Goal: Task Accomplishment & Management: Manage account settings

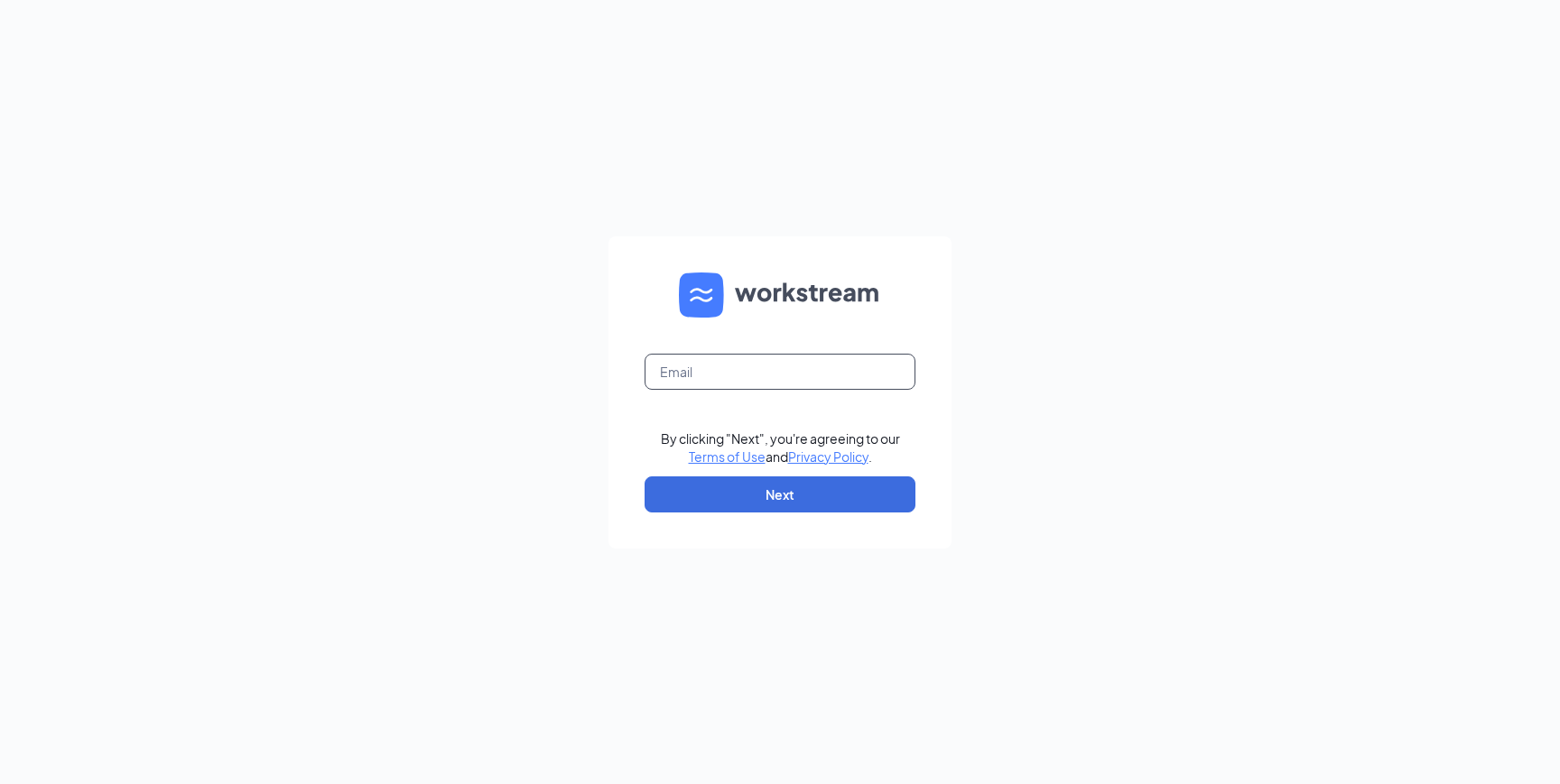
click at [750, 380] on input "text" at bounding box center [780, 372] width 270 height 36
paste input "[EMAIL_ADDRESS][DOMAIN_NAME]"
type input "[EMAIL_ADDRESS][DOMAIN_NAME]"
click at [761, 480] on button "Next" at bounding box center [780, 495] width 270 height 36
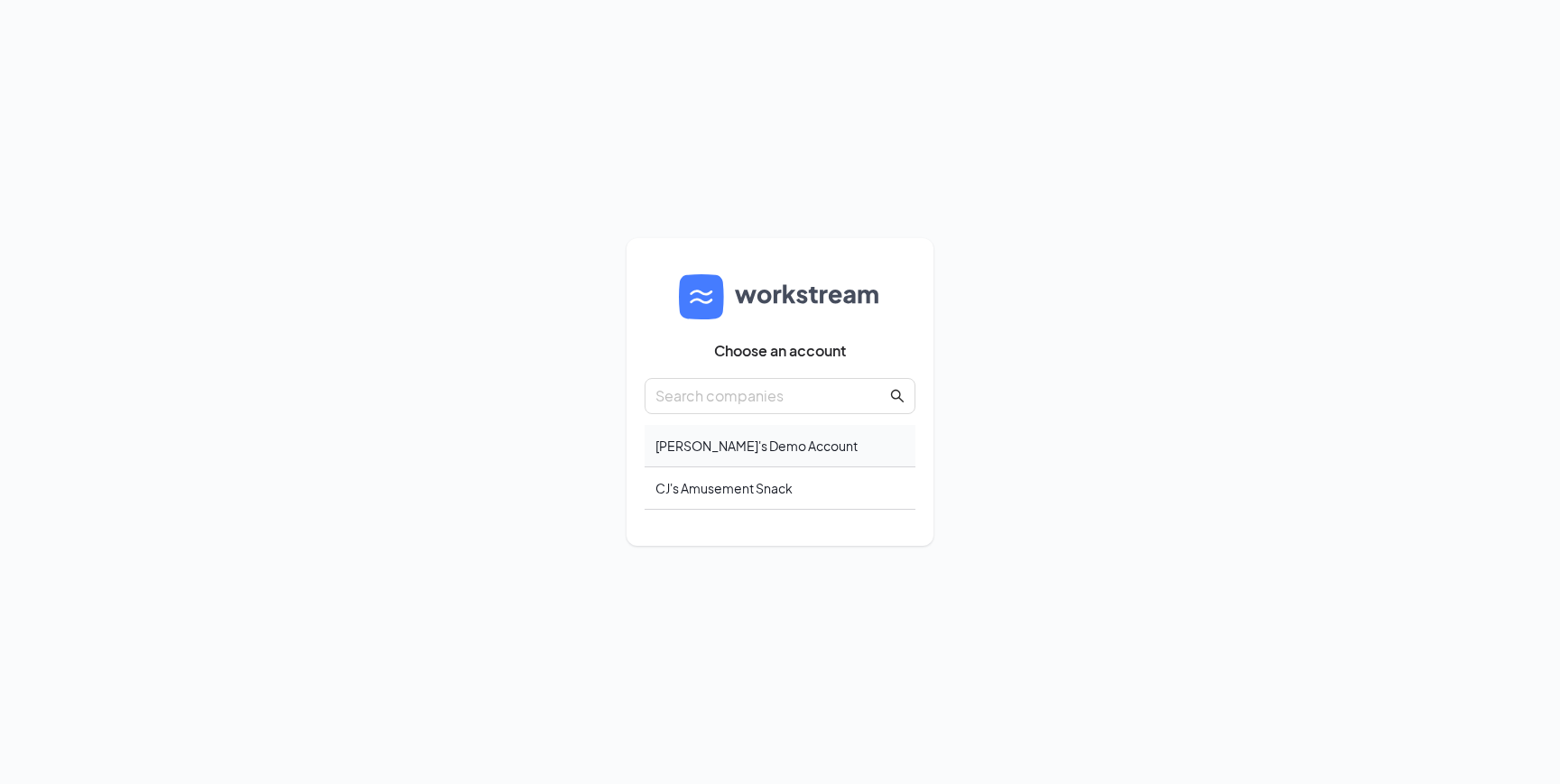
click at [690, 447] on div "Lia's Demo Account" at bounding box center [780, 446] width 270 height 43
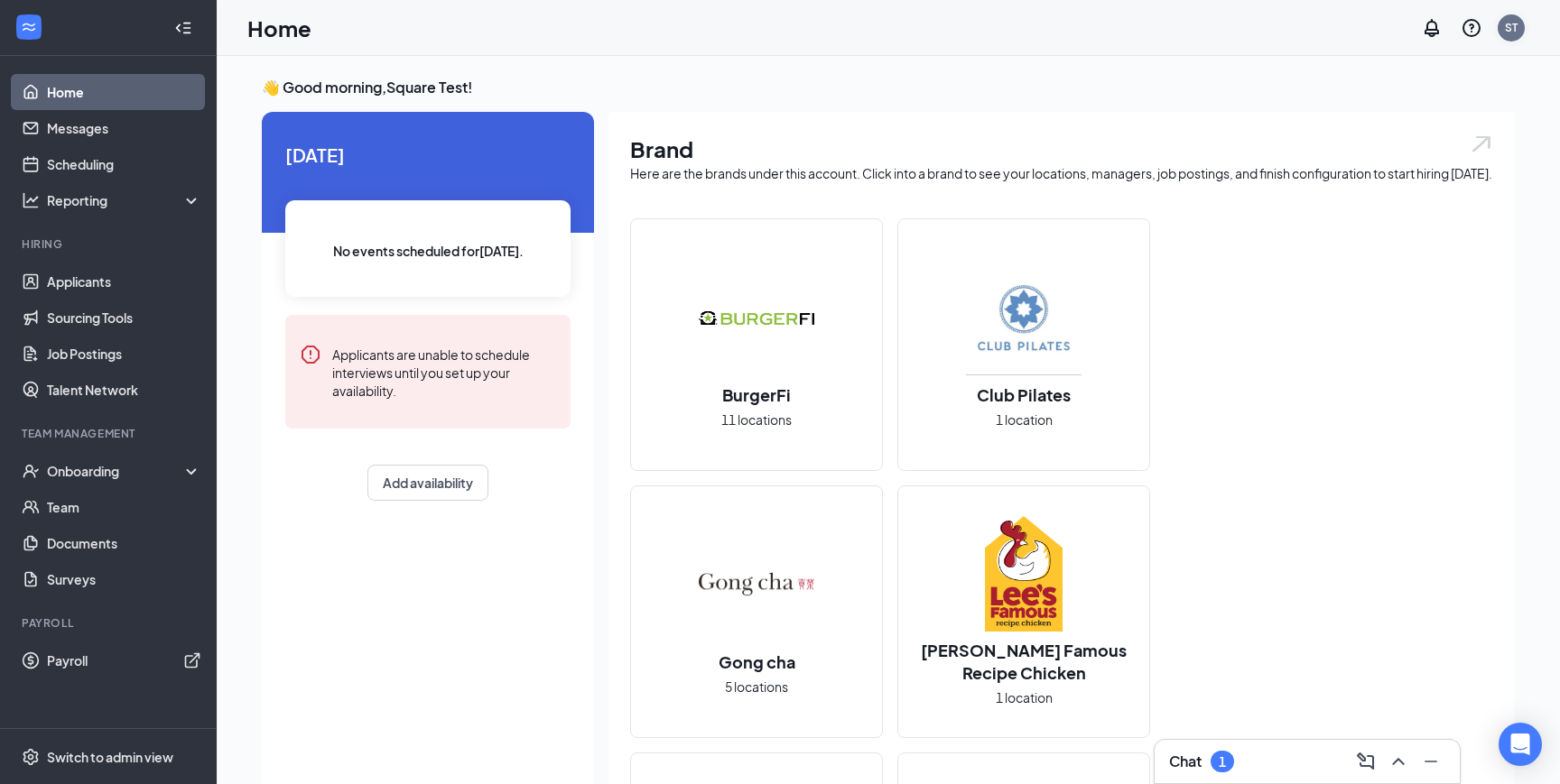
click at [1513, 33] on div "ST" at bounding box center [1511, 27] width 13 height 15
click at [1382, 169] on link "Account settings" at bounding box center [1421, 178] width 195 height 18
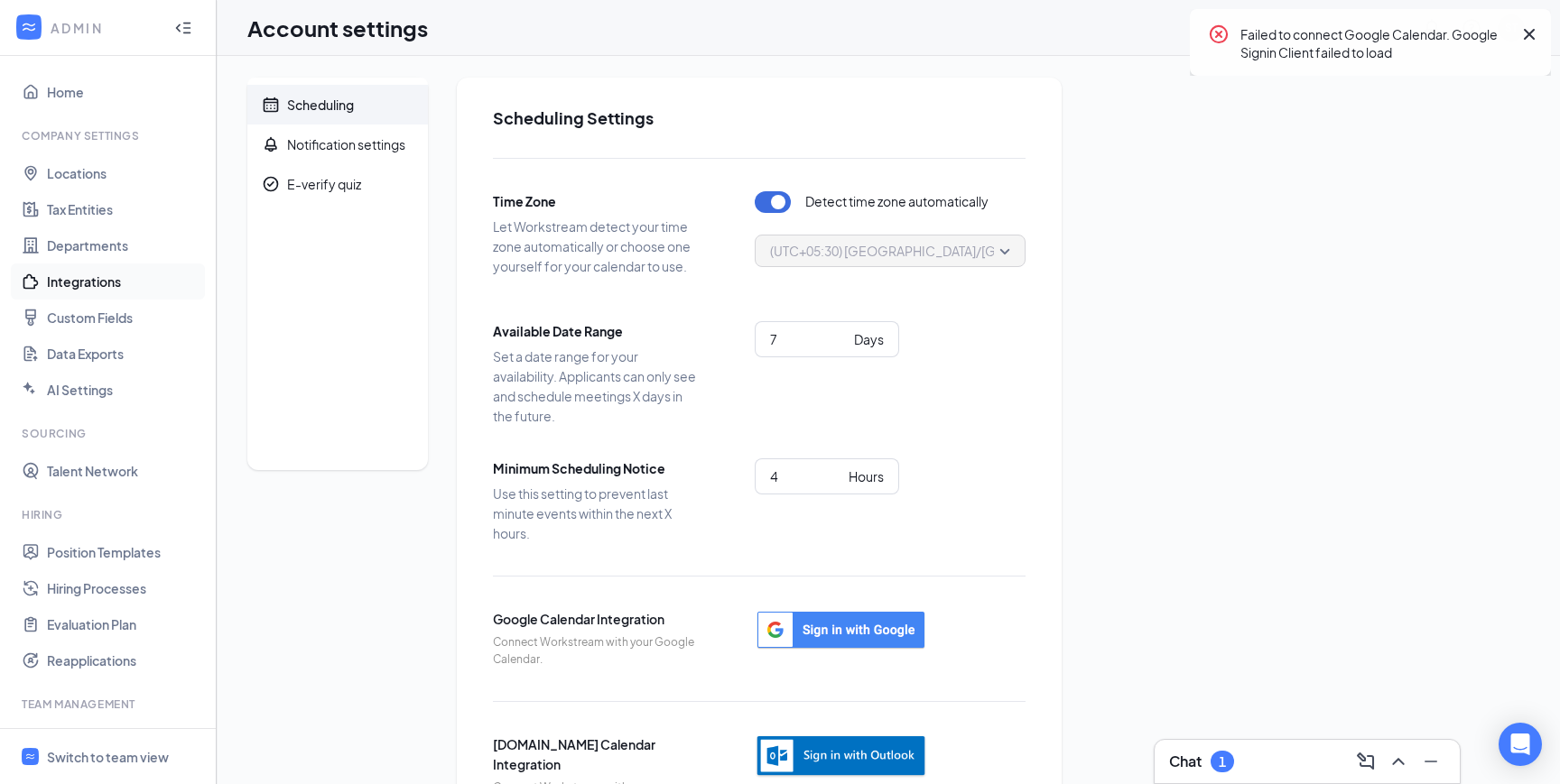
click at [98, 287] on link "Integrations" at bounding box center [124, 281] width 155 height 36
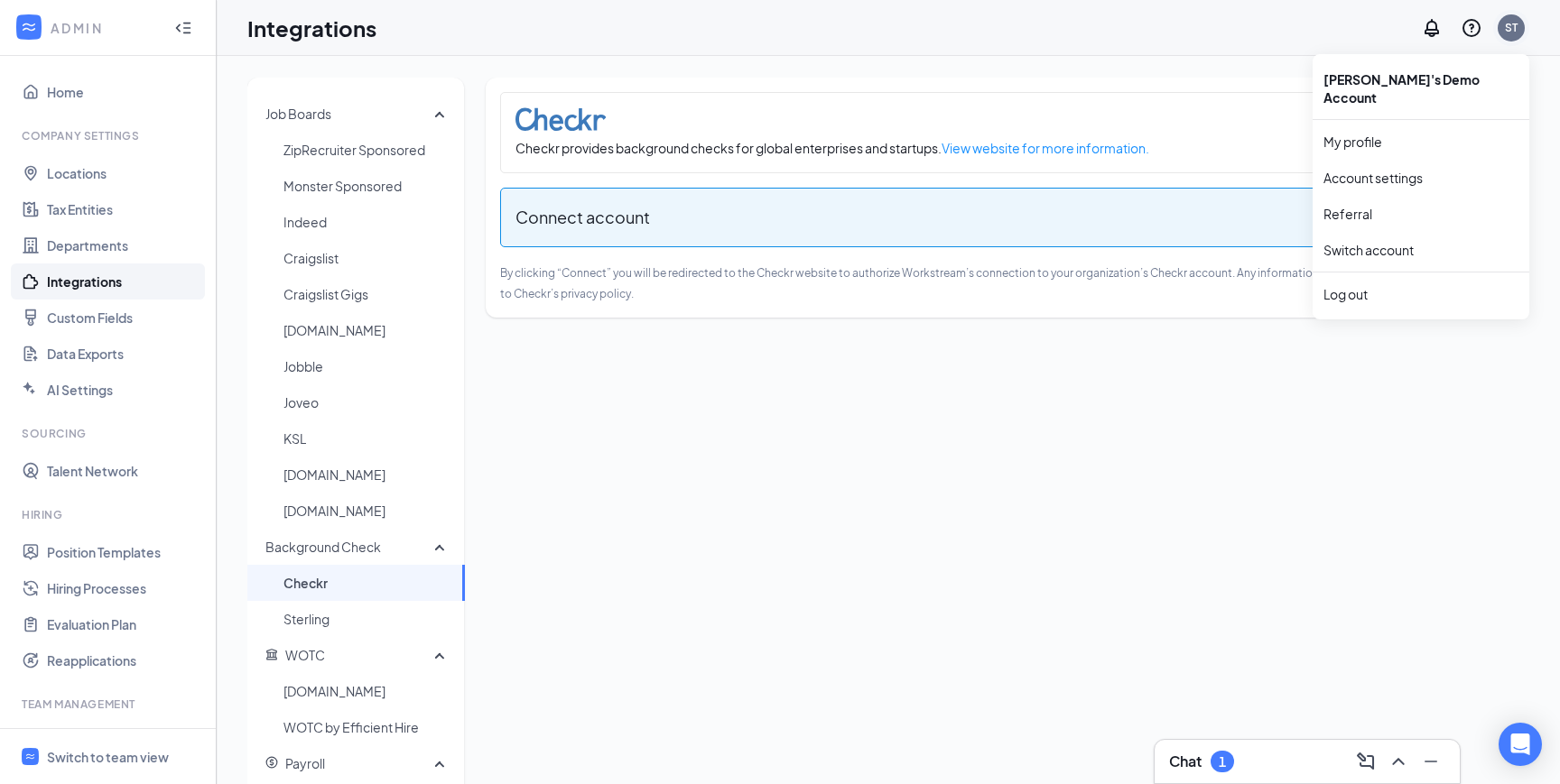
click at [1520, 13] on div "ST" at bounding box center [1511, 28] width 36 height 36
click at [1362, 285] on div "Log out" at bounding box center [1421, 294] width 195 height 18
